Goal: Find specific page/section: Find specific page/section

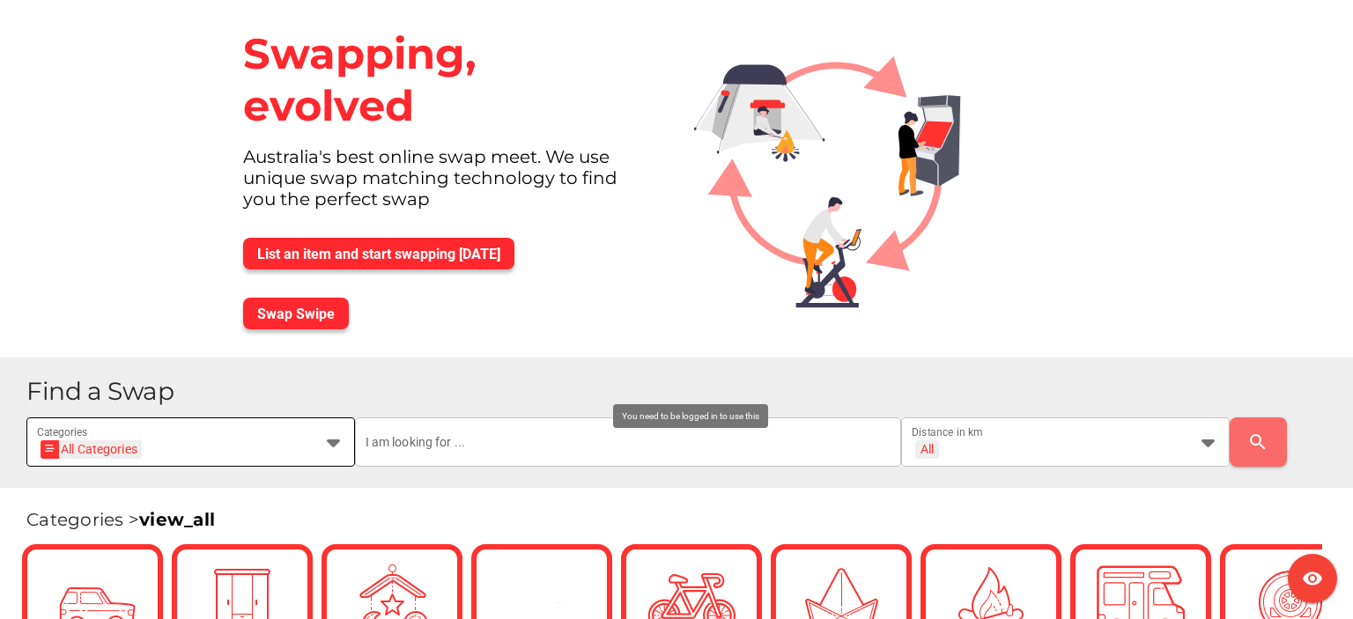
click at [221, 439] on div "All Categories All Categories" at bounding box center [175, 453] width 276 height 28
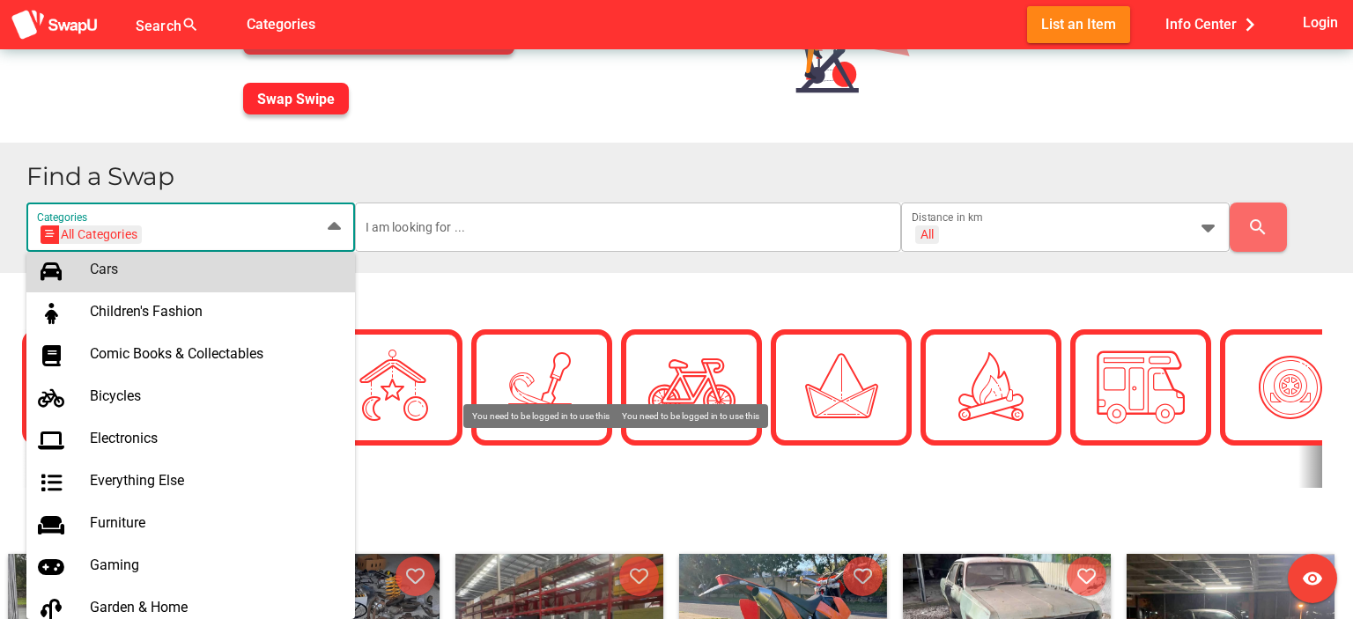
scroll to position [440, 0]
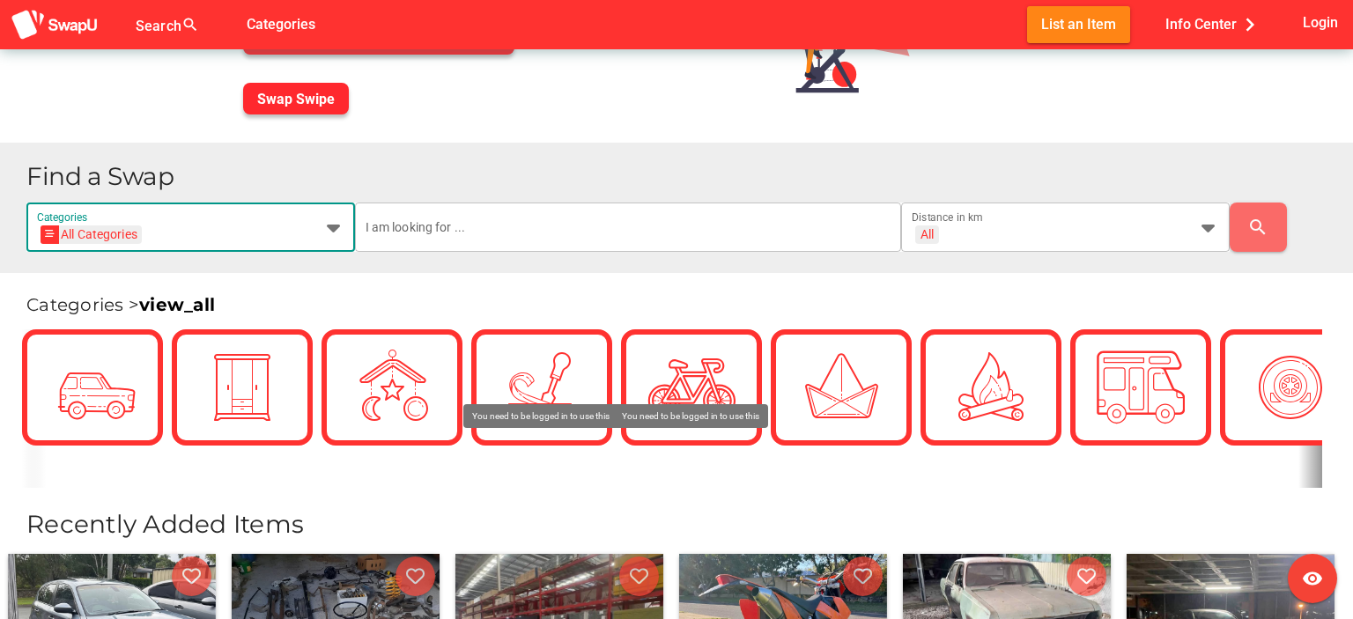
click at [173, 230] on div "All Categories All Categories" at bounding box center [175, 238] width 276 height 28
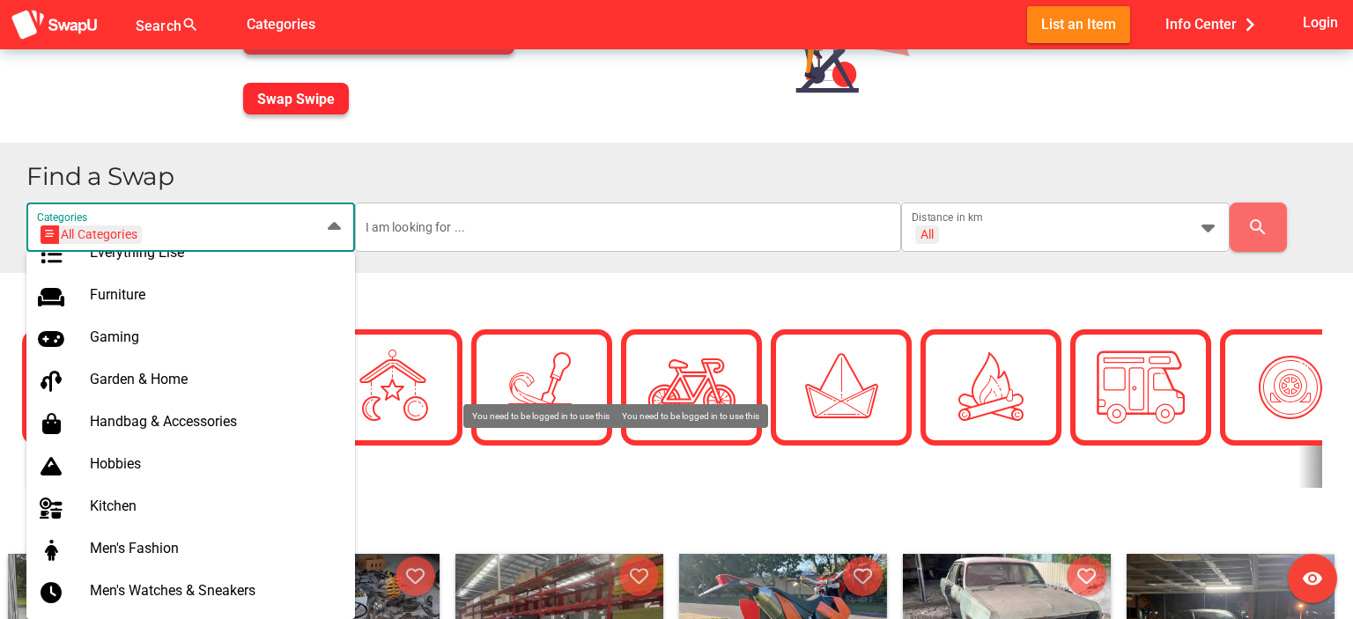
scroll to position [705, 0]
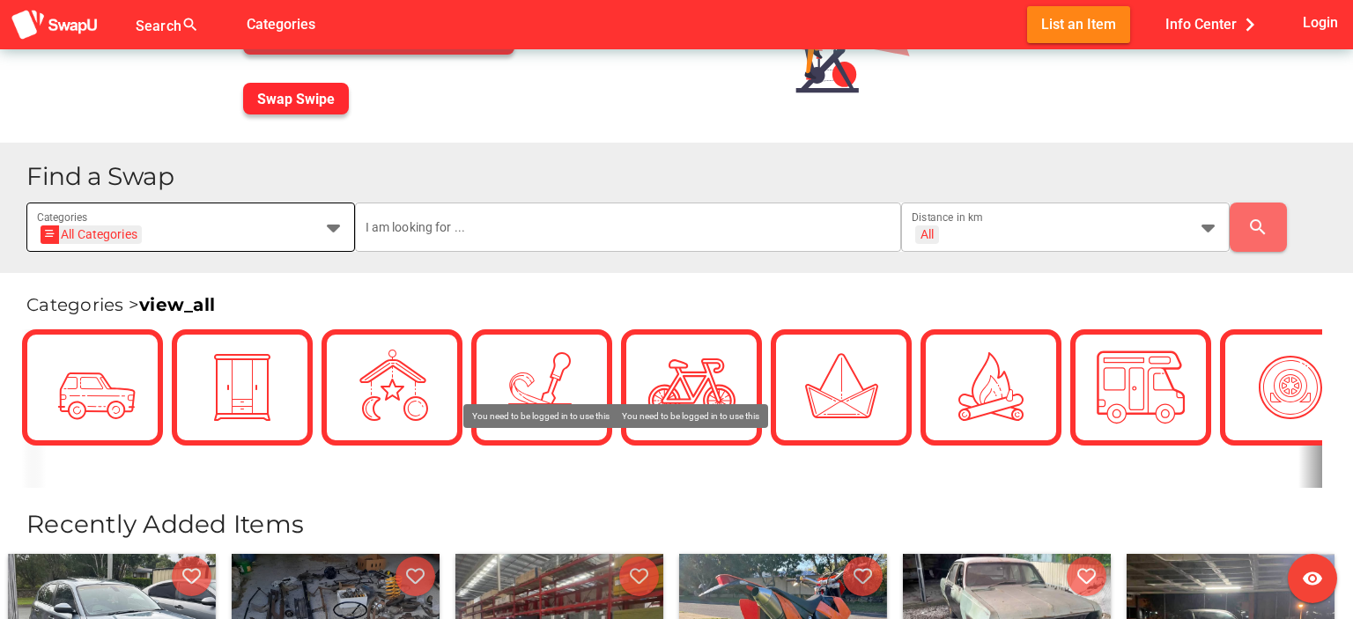
click at [176, 233] on div "All Categories All Categories" at bounding box center [175, 238] width 276 height 28
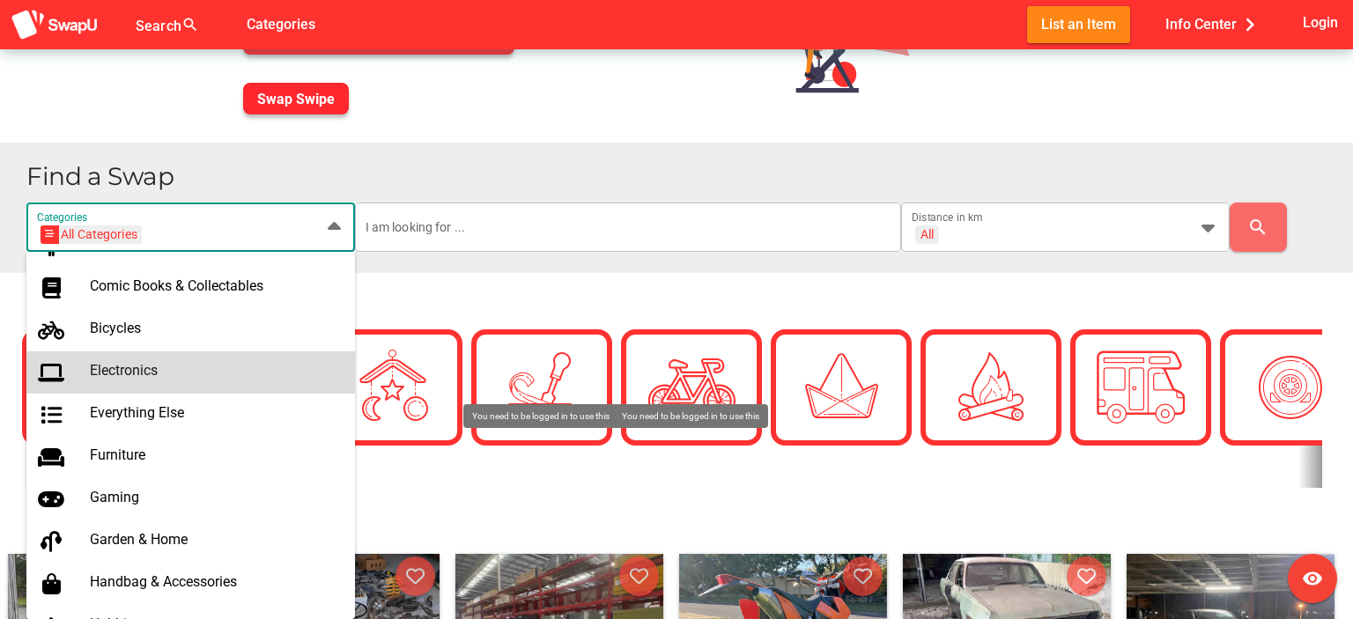
scroll to position [492, 0]
click at [189, 358] on div "Electronics" at bounding box center [215, 372] width 251 height 28
type input "Electronics"
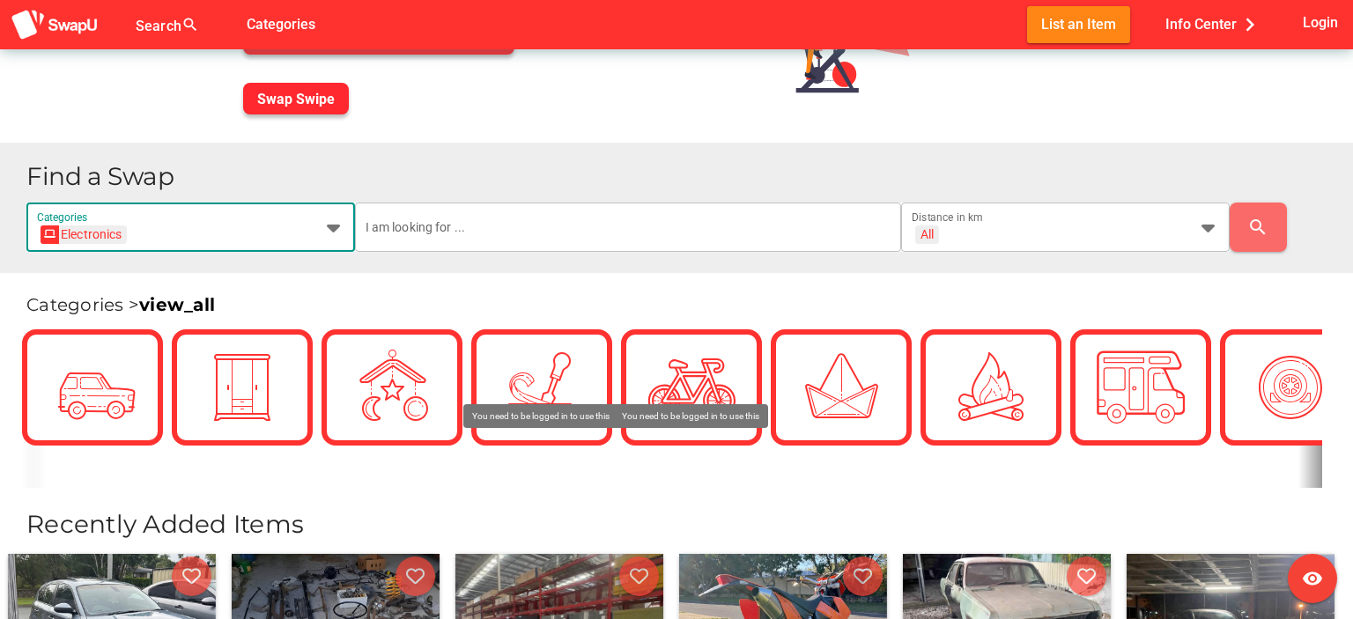
scroll to position [0, 60]
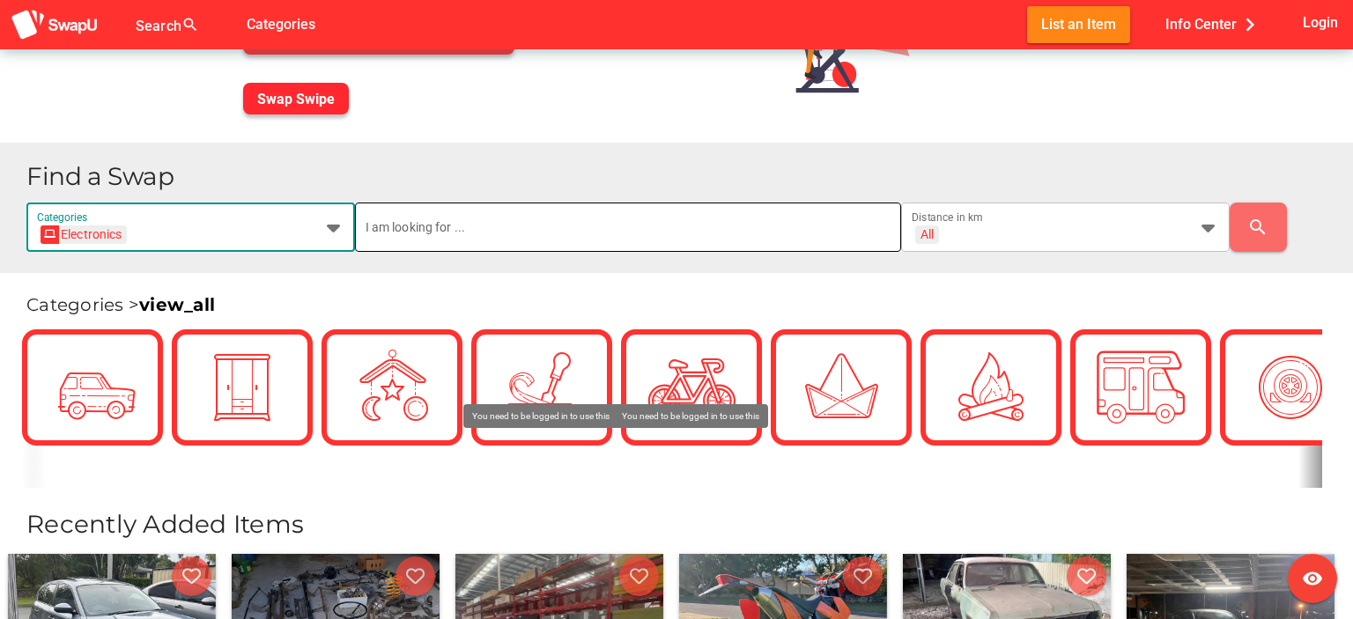
click at [522, 228] on input "text" at bounding box center [629, 227] width 526 height 49
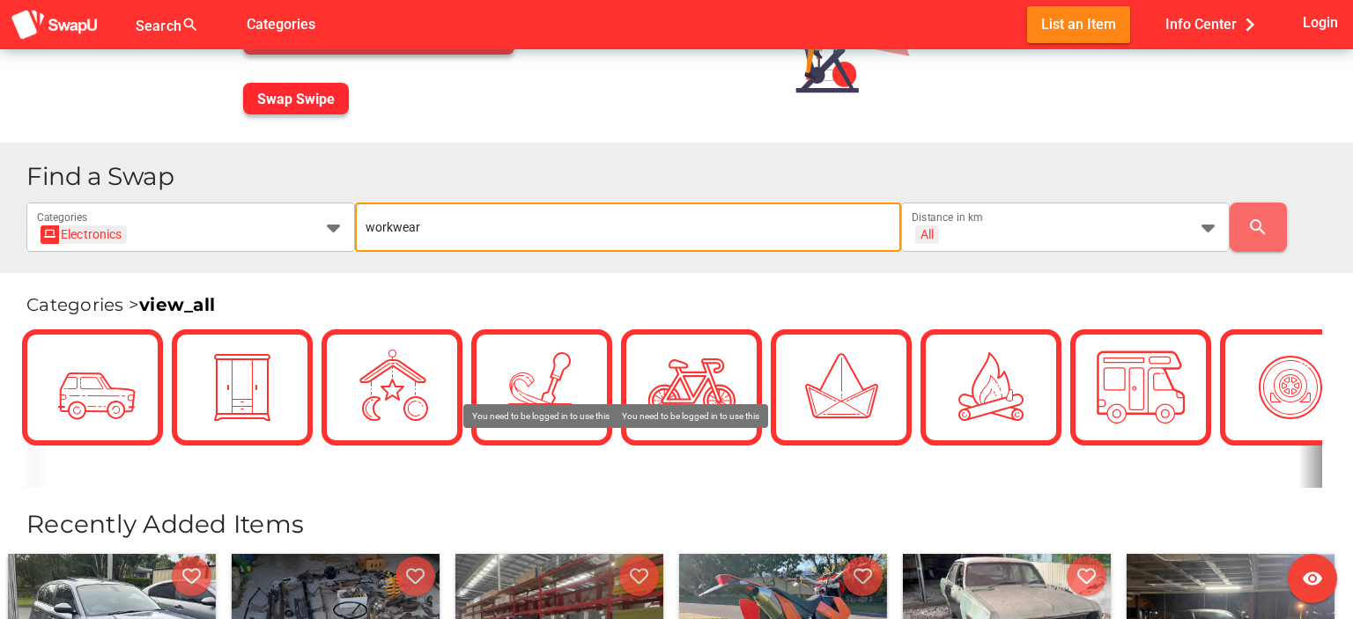
type input "workwear"
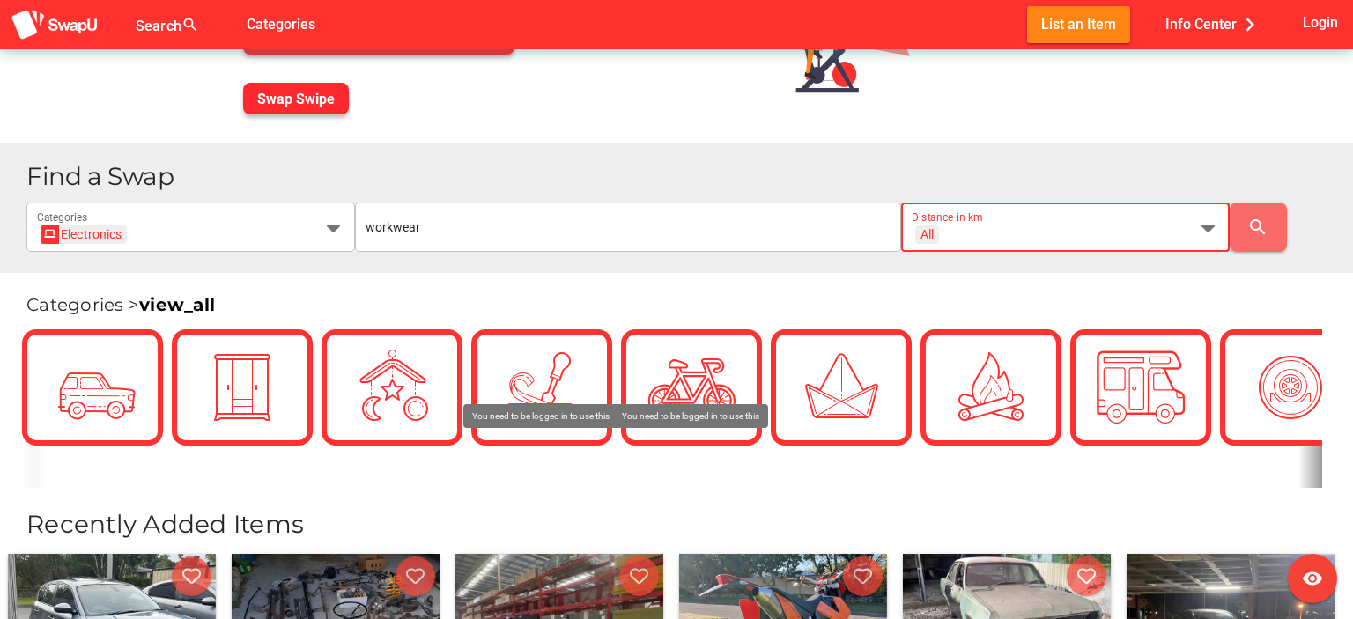
click at [1043, 239] on div "All + All" at bounding box center [1050, 238] width 276 height 28
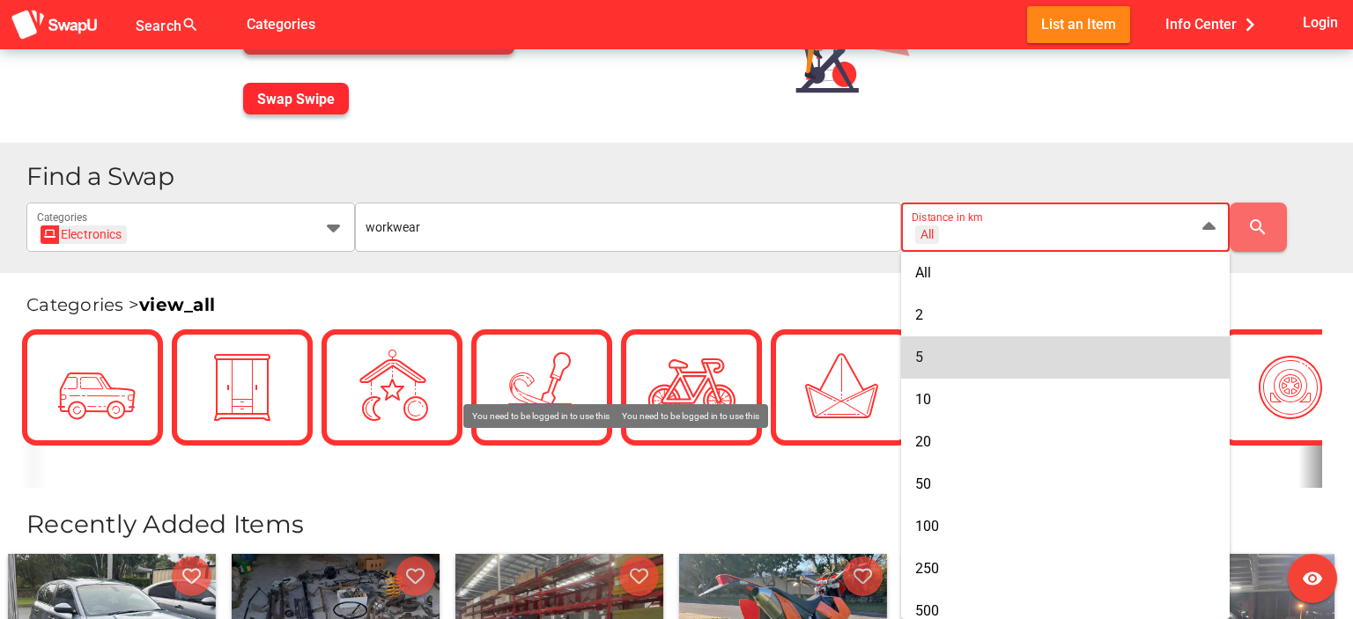
click at [1029, 359] on div "5" at bounding box center [1065, 357] width 300 height 17
type input "+ 5 km"
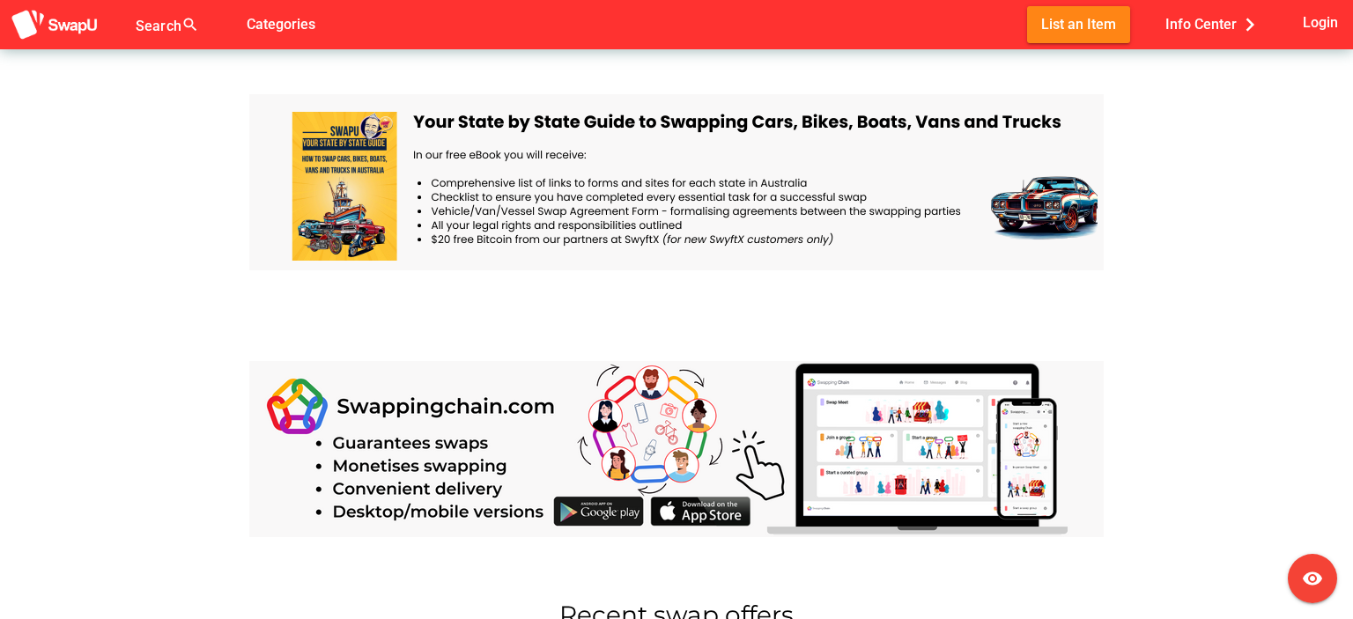
scroll to position [969, 0]
